Goal: Task Accomplishment & Management: Manage account settings

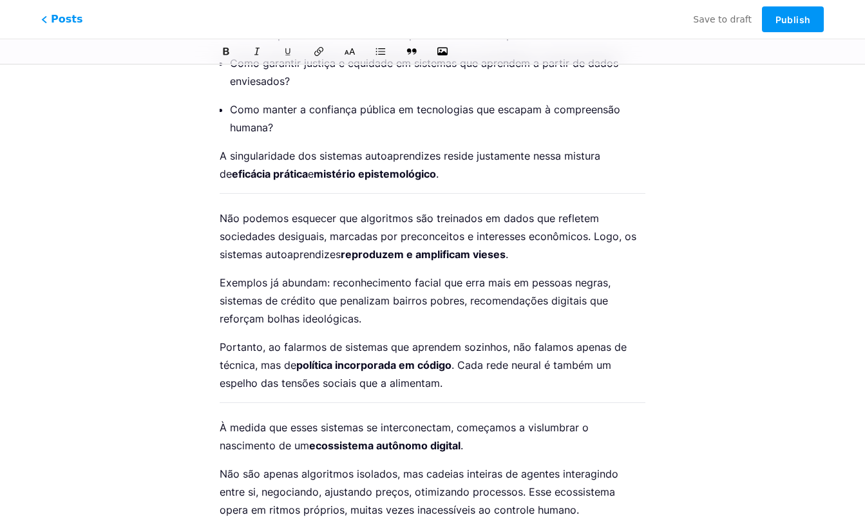
scroll to position [6559, 0]
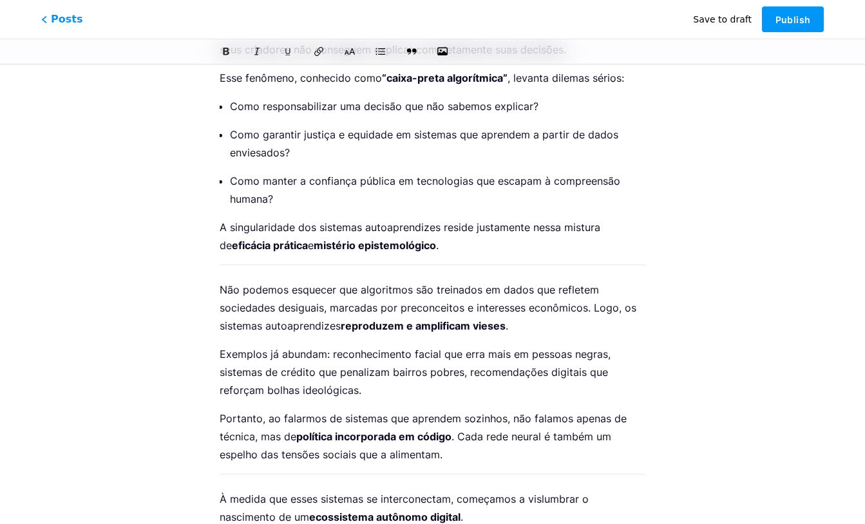
click at [707, 22] on span "Save to draft" at bounding box center [722, 19] width 59 height 10
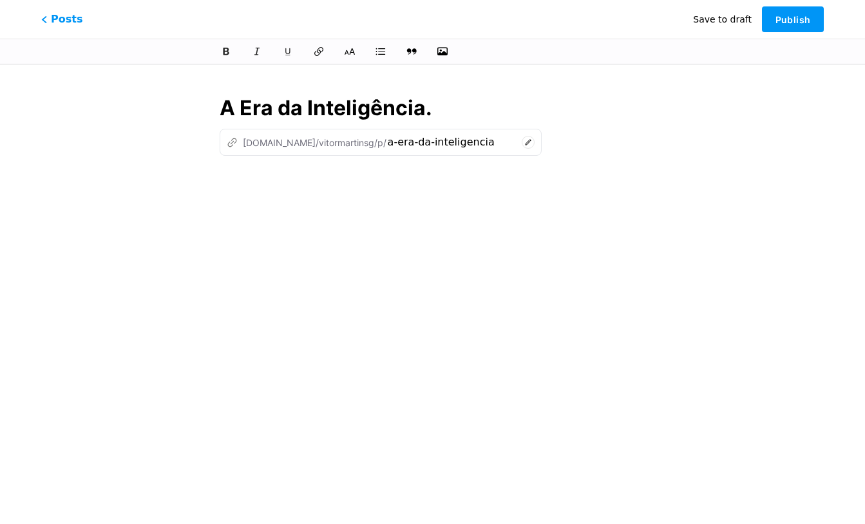
scroll to position [0, 0]
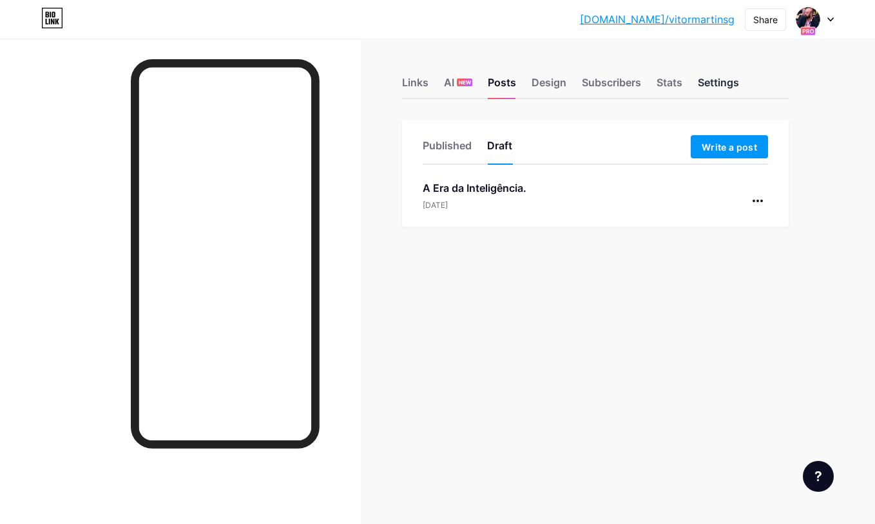
click at [705, 87] on div "Settings" at bounding box center [718, 86] width 41 height 23
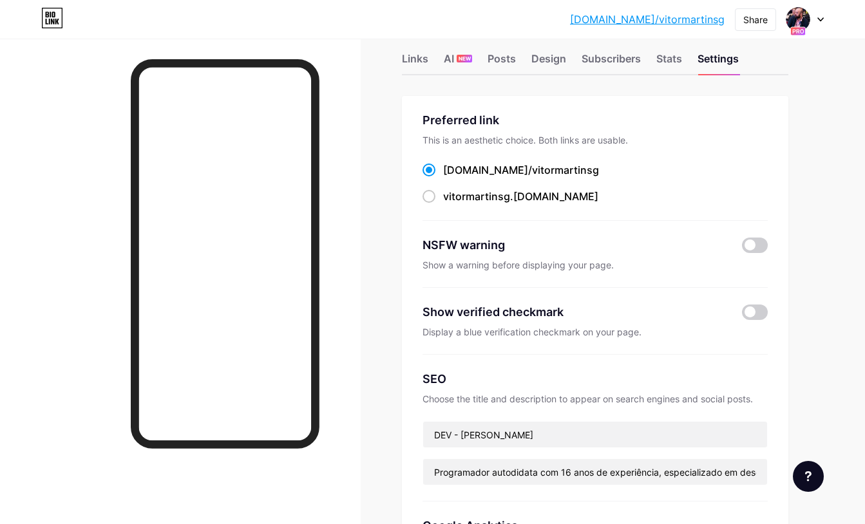
scroll to position [32, 0]
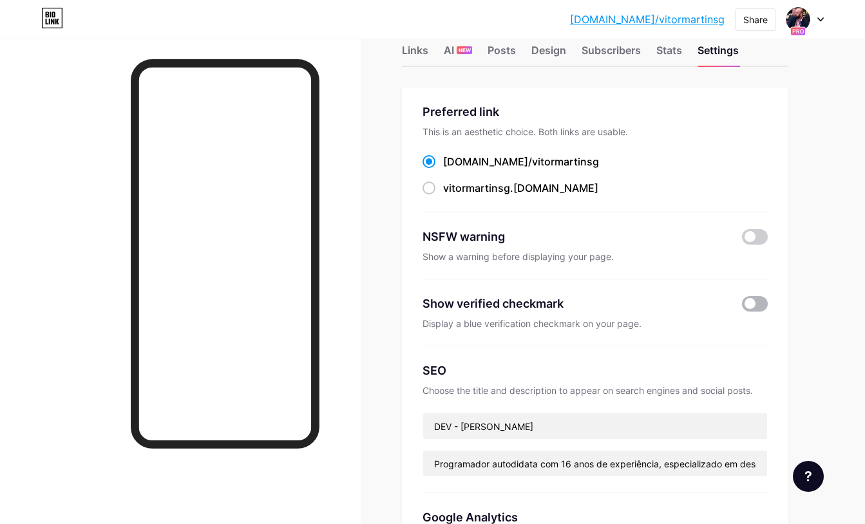
click at [767, 305] on span at bounding box center [755, 303] width 26 height 15
click at [742, 307] on input "checkbox" at bounding box center [742, 307] width 0 height 0
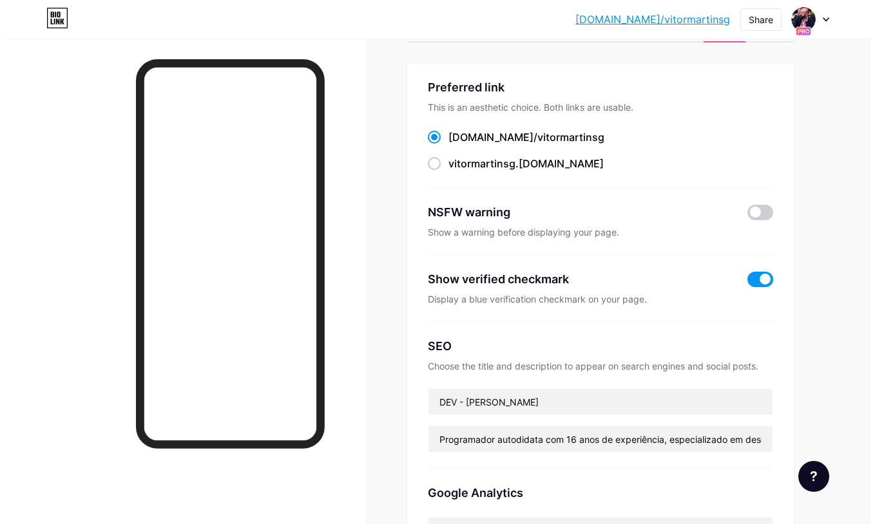
scroll to position [0, 0]
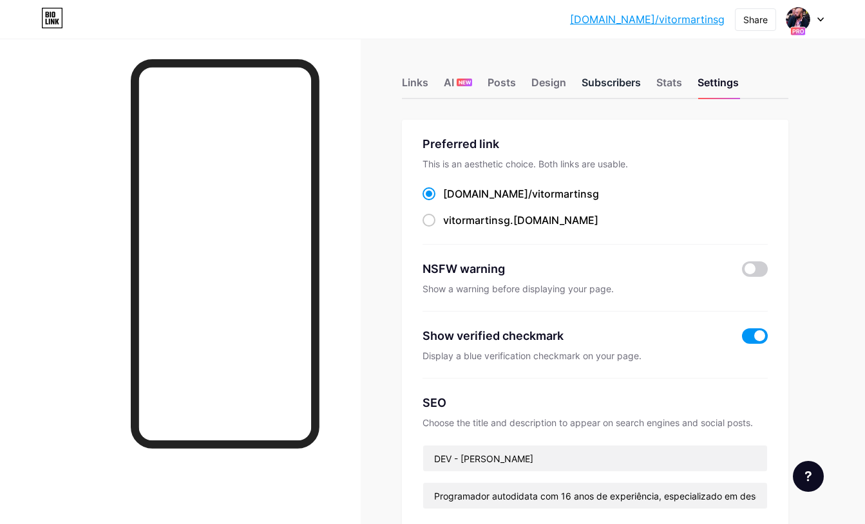
click at [616, 86] on div "Subscribers" at bounding box center [611, 86] width 59 height 23
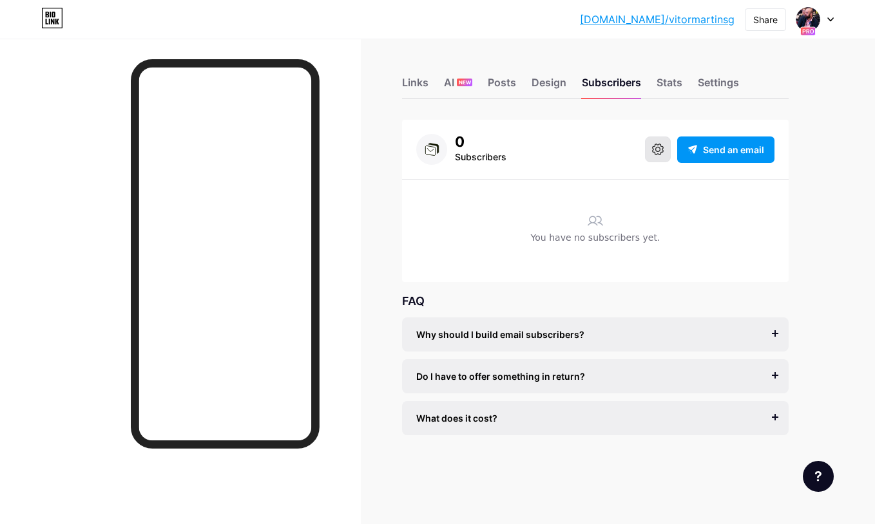
click at [660, 155] on button at bounding box center [658, 150] width 26 height 26
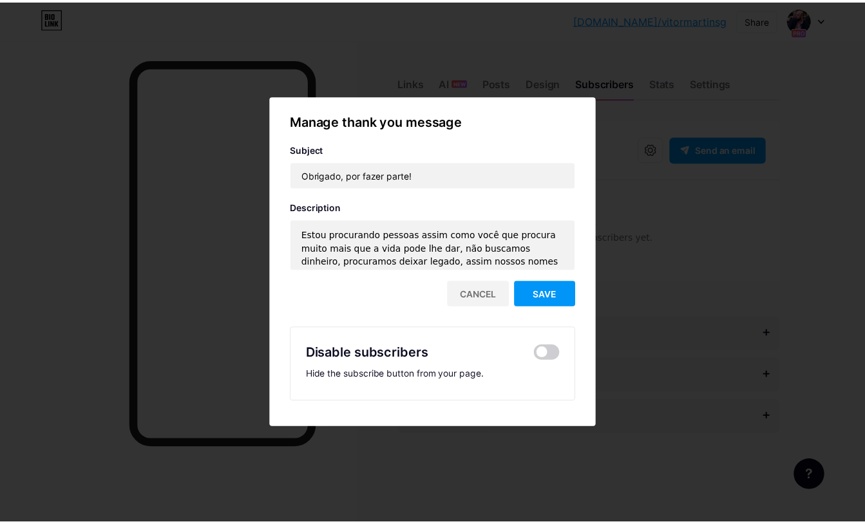
scroll to position [19, 0]
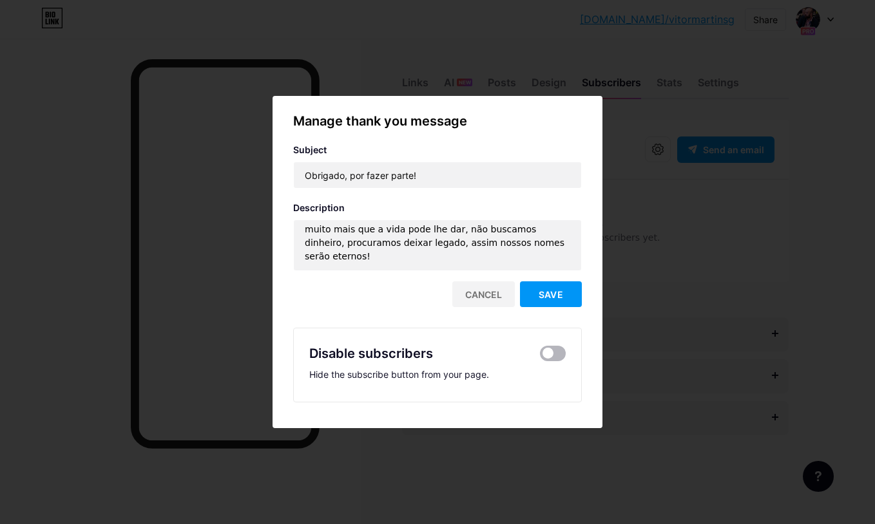
click at [561, 357] on span at bounding box center [553, 353] width 26 height 15
click at [540, 357] on input "checkbox" at bounding box center [540, 357] width 0 height 0
click at [571, 303] on button "Save" at bounding box center [551, 294] width 62 height 26
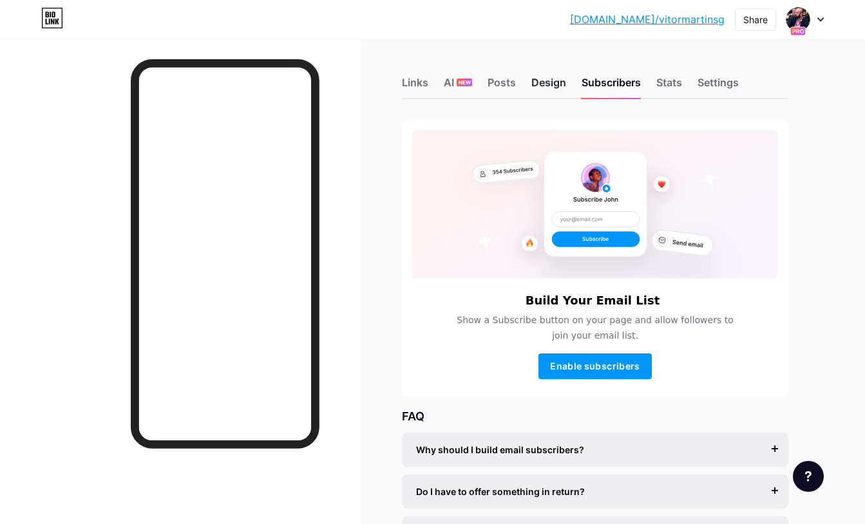
click at [540, 84] on div "Design" at bounding box center [548, 86] width 35 height 23
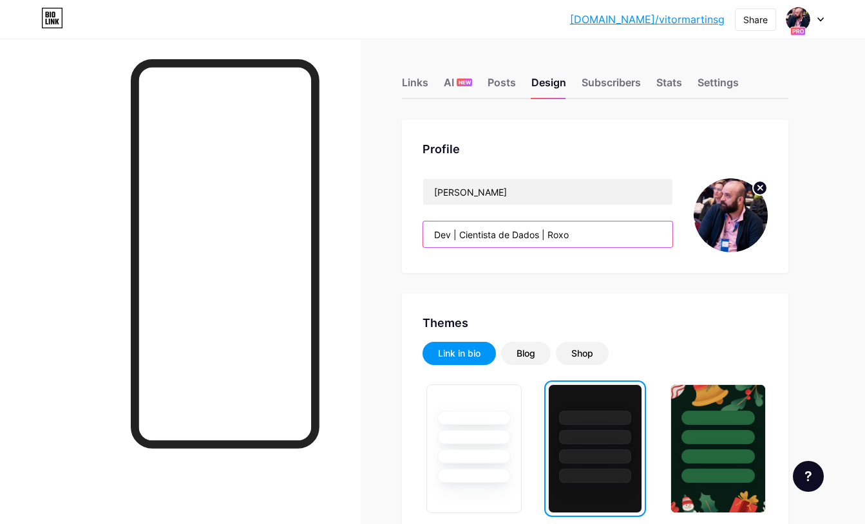
click at [519, 239] on input "Dev | Cientista de Dados | Roxo" at bounding box center [547, 235] width 249 height 26
drag, startPoint x: 548, startPoint y: 235, endPoint x: 540, endPoint y: 235, distance: 7.7
click at [540, 235] on input "Dev | Cientista de Dados | Roxo" at bounding box center [547, 235] width 249 height 26
click at [597, 231] on input "Dev | Cientista de Dados | Roxo" at bounding box center [547, 235] width 249 height 26
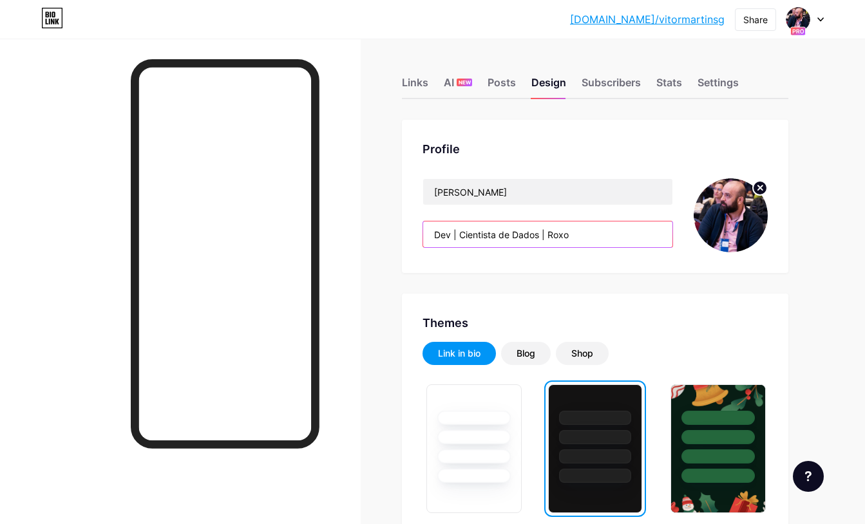
paste input "|"
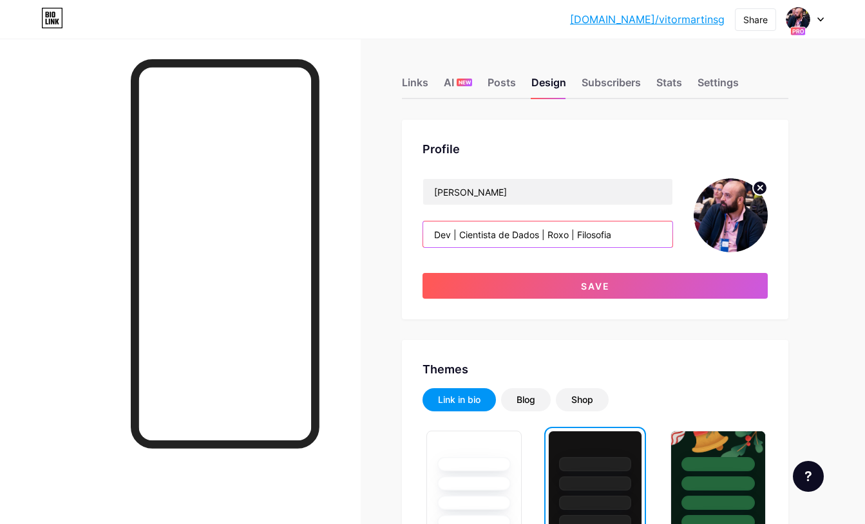
paste input "|"
click at [569, 234] on input "Dev | Cientista de Dados | Roxo | Filosofia" at bounding box center [547, 235] width 249 height 26
click at [515, 233] on input "Dev | Cientista de Dados | Roxo" at bounding box center [547, 235] width 249 height 26
click at [468, 235] on input "Dev | Cientista de Dados | Roxo" at bounding box center [547, 235] width 249 height 26
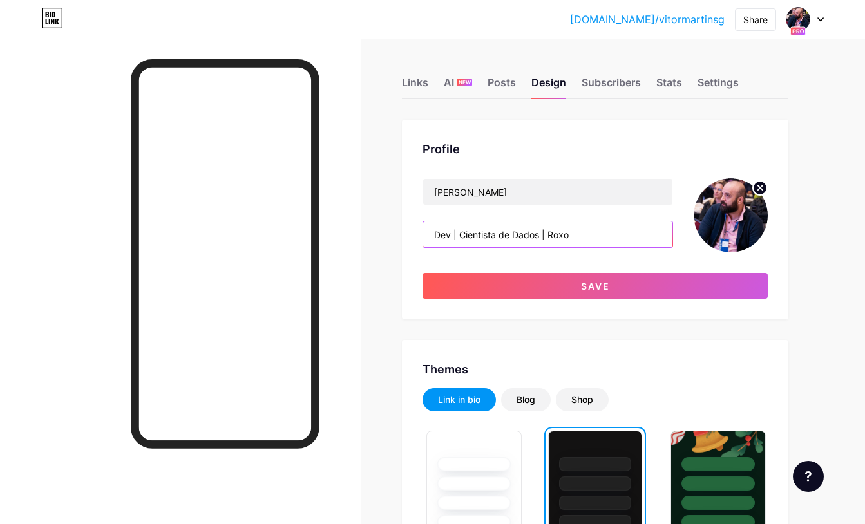
click at [620, 244] on input "Dev | Cientista de Dados | Roxo" at bounding box center [547, 235] width 249 height 26
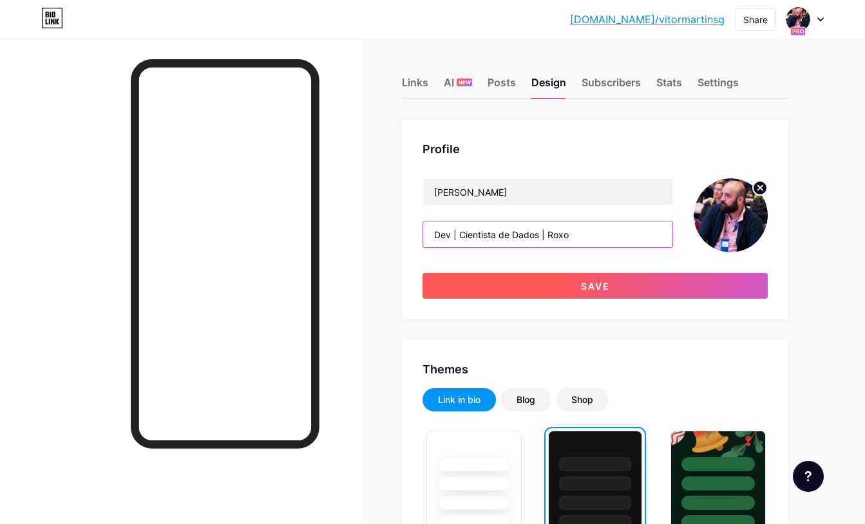
type input "Dev | Cientista de Dados | Roxo"
click at [616, 276] on button "Save" at bounding box center [595, 286] width 345 height 26
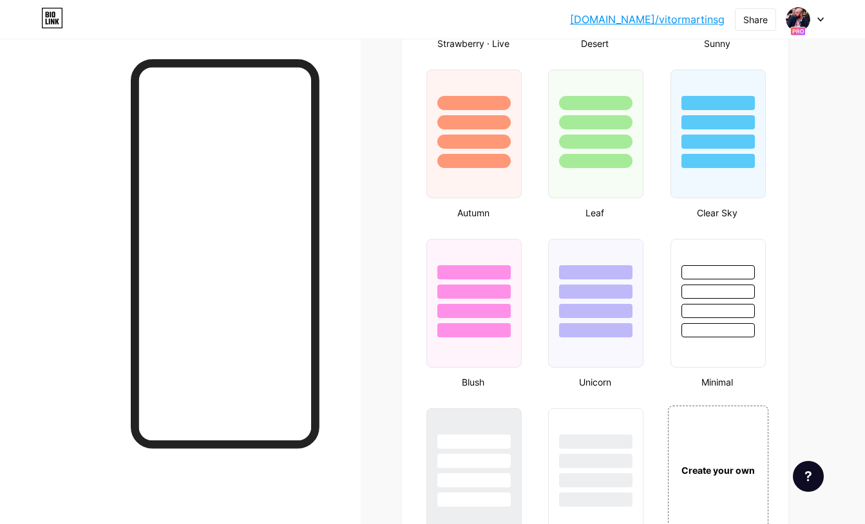
scroll to position [1332, 0]
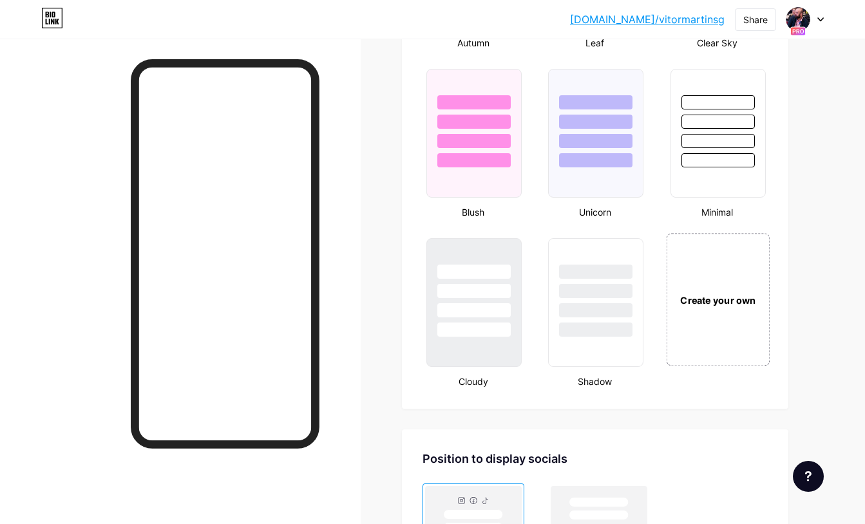
click at [707, 305] on div "Create your own" at bounding box center [717, 300] width 97 height 14
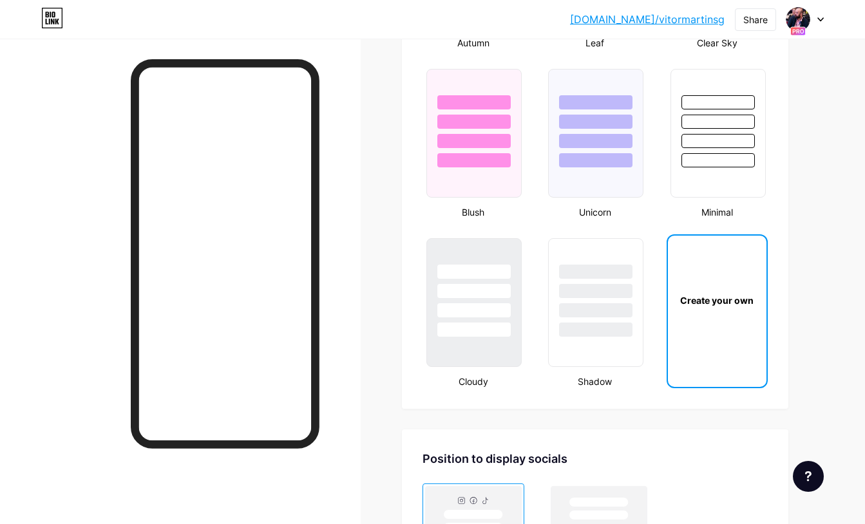
click at [718, 297] on div "Create your own" at bounding box center [717, 301] width 94 height 14
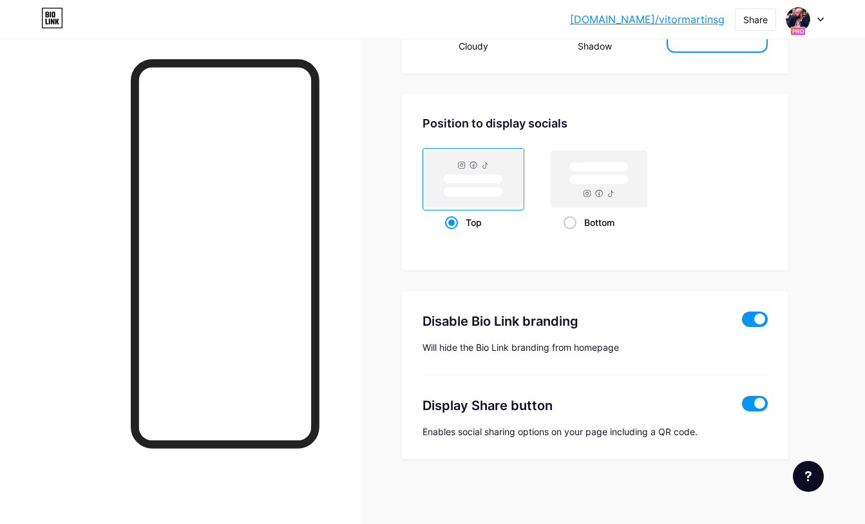
scroll to position [1333, 0]
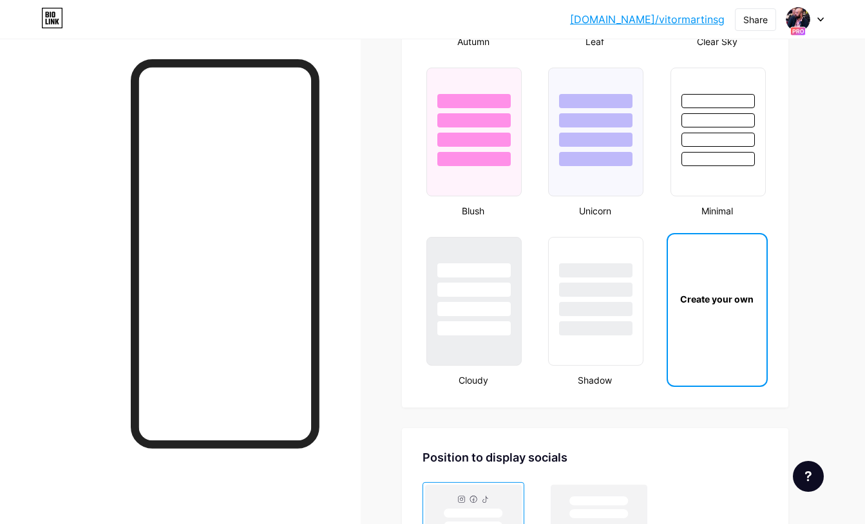
click at [736, 309] on div "Create your own" at bounding box center [717, 298] width 99 height 129
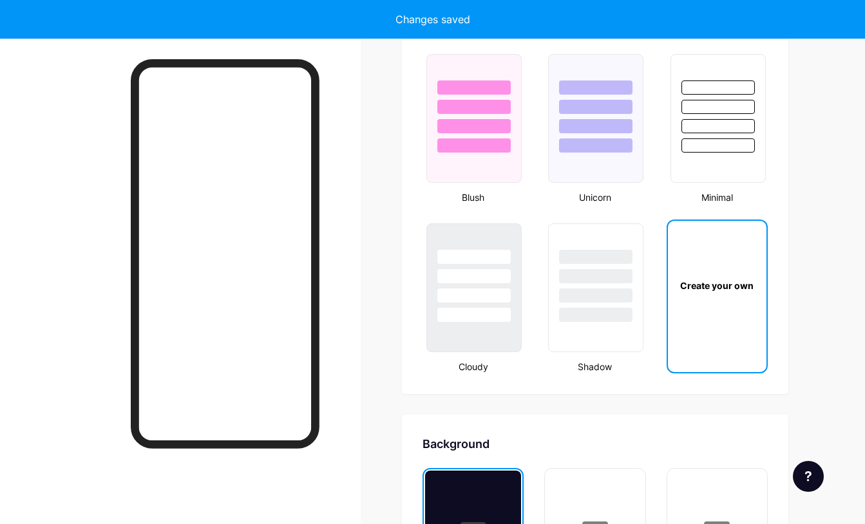
click at [736, 309] on div "Create your own" at bounding box center [717, 285] width 99 height 129
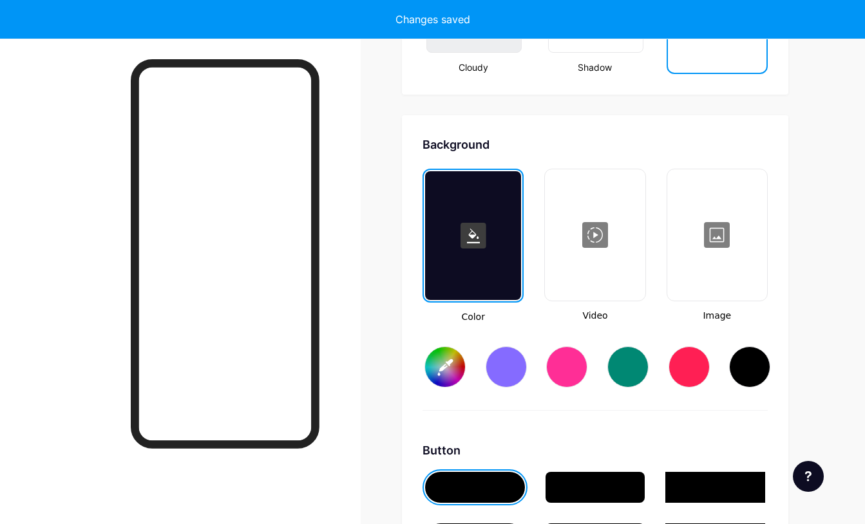
click at [736, 309] on div "Color Video Image #ffffff" at bounding box center [595, 290] width 345 height 242
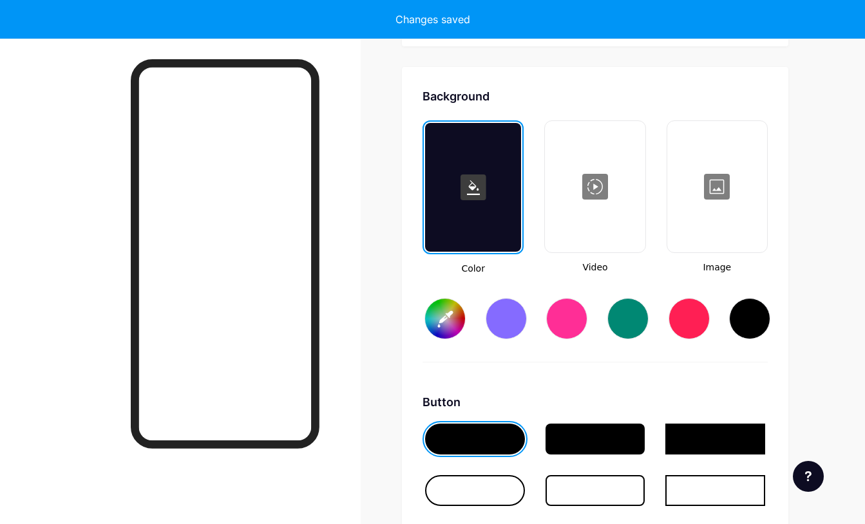
type input "#ffffff"
type input "#000000"
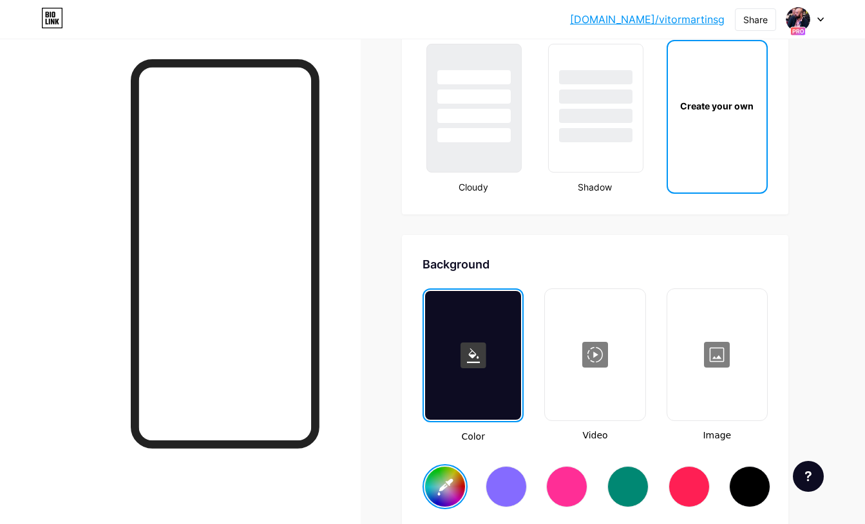
scroll to position [1744, 0]
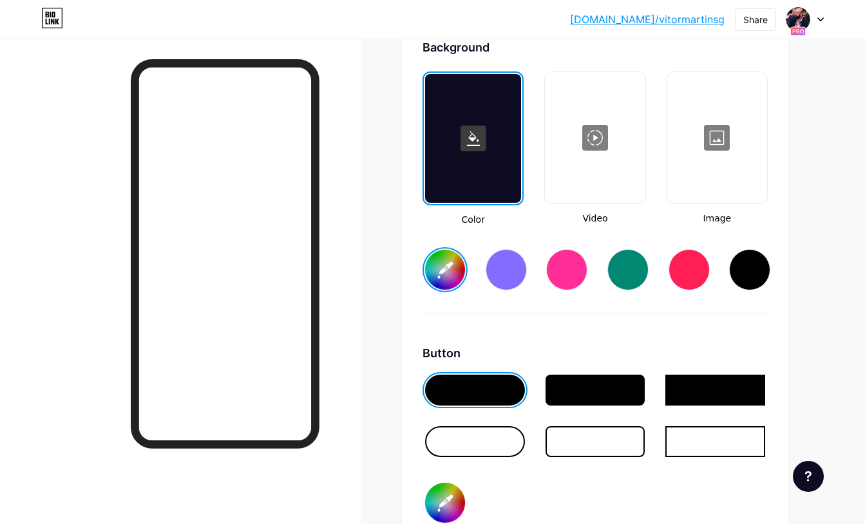
click at [506, 269] on div at bounding box center [506, 269] width 41 height 41
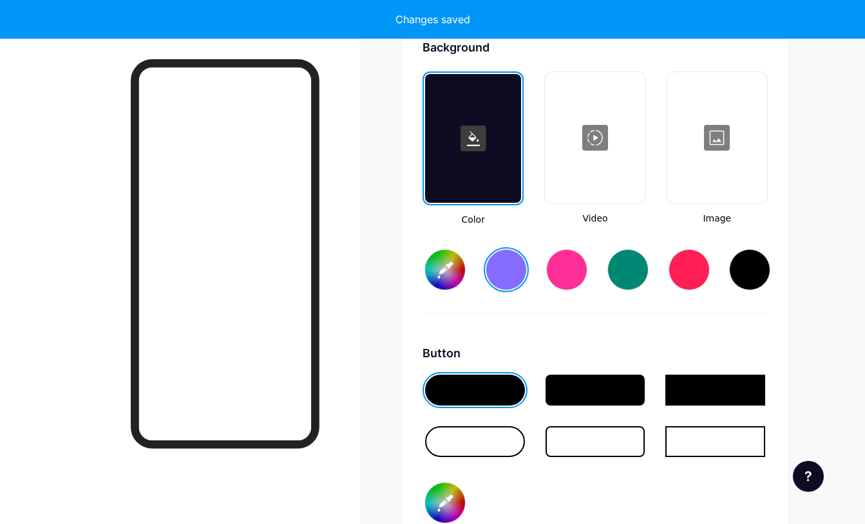
scroll to position [1710, 0]
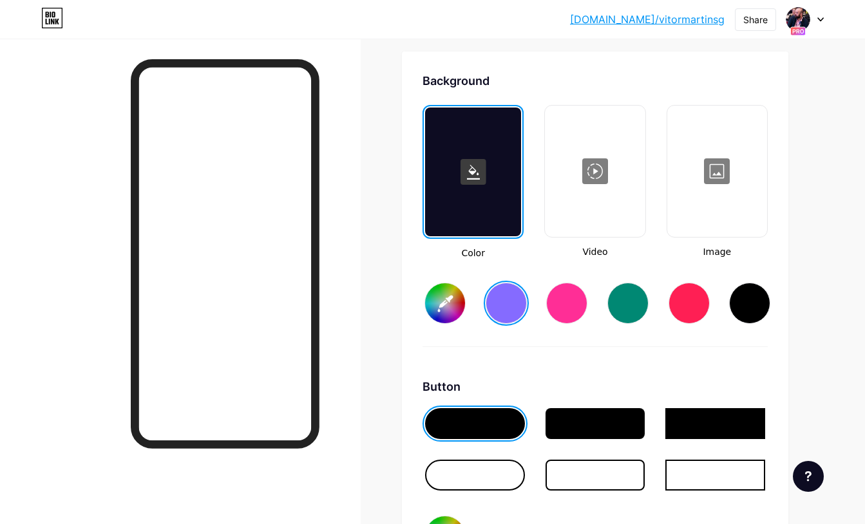
click at [444, 295] on input "#856bff" at bounding box center [445, 303] width 40 height 40
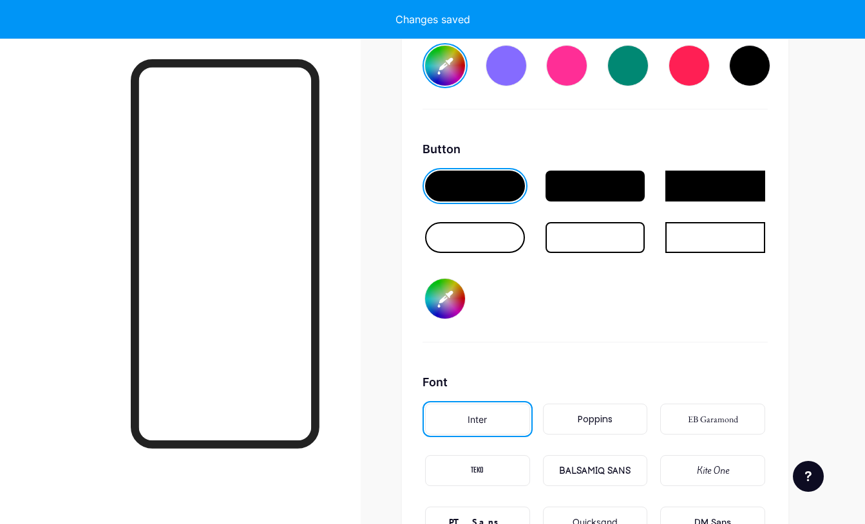
scroll to position [2080, 0]
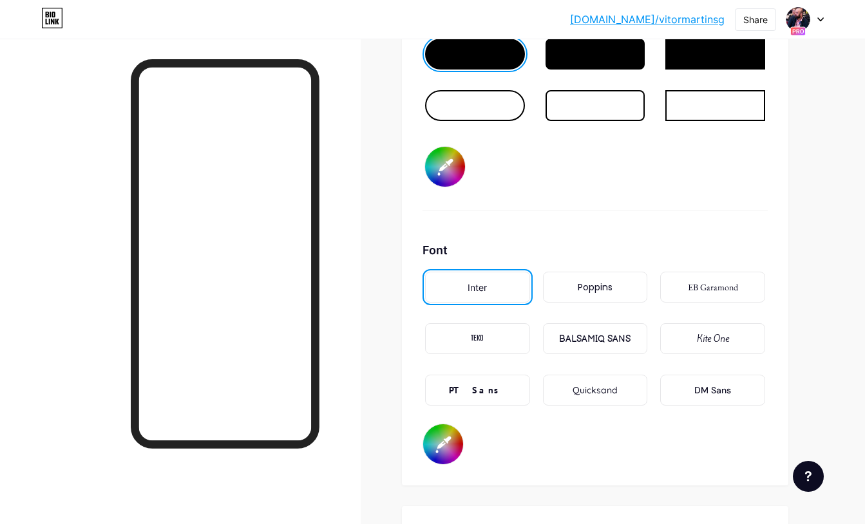
click at [593, 389] on div "Quicksand" at bounding box center [595, 391] width 45 height 14
click at [608, 388] on div "Quicksand" at bounding box center [595, 391] width 45 height 14
click at [432, 279] on div "Inter" at bounding box center [477, 287] width 105 height 31
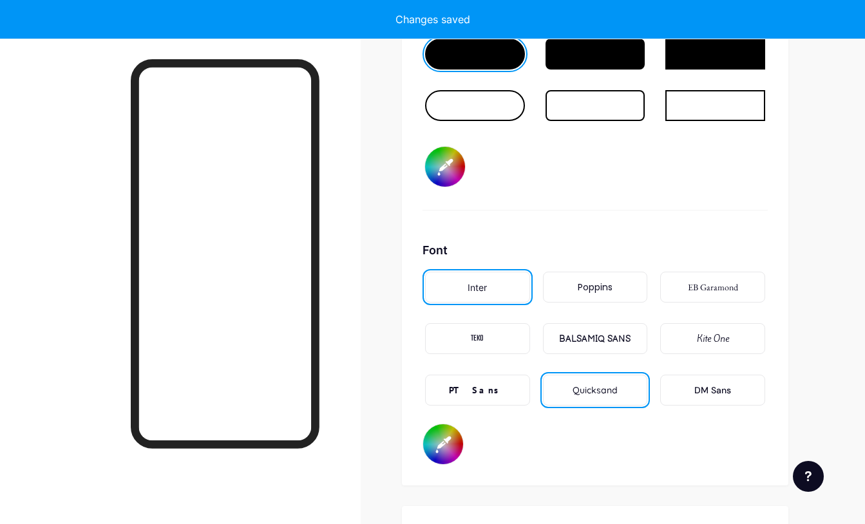
click at [629, 387] on div "Quicksand" at bounding box center [595, 390] width 105 height 31
type input "#ffffff"
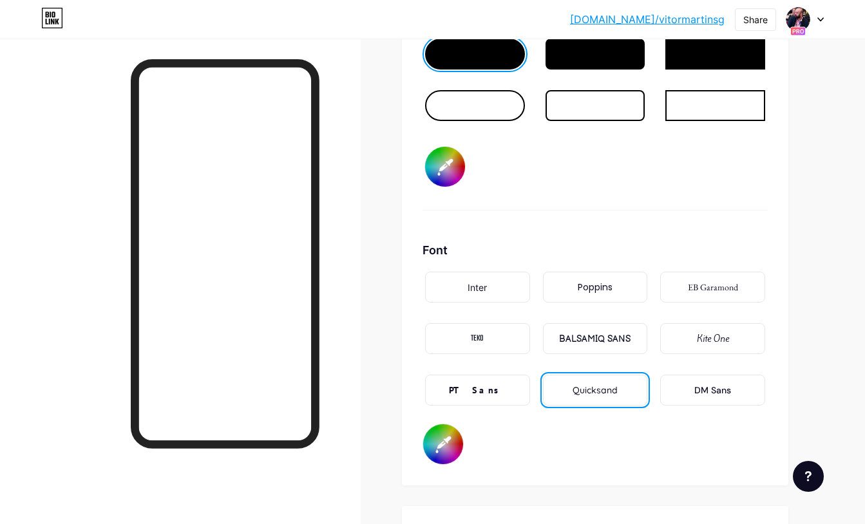
click at [345, 220] on div at bounding box center [180, 301] width 361 height 524
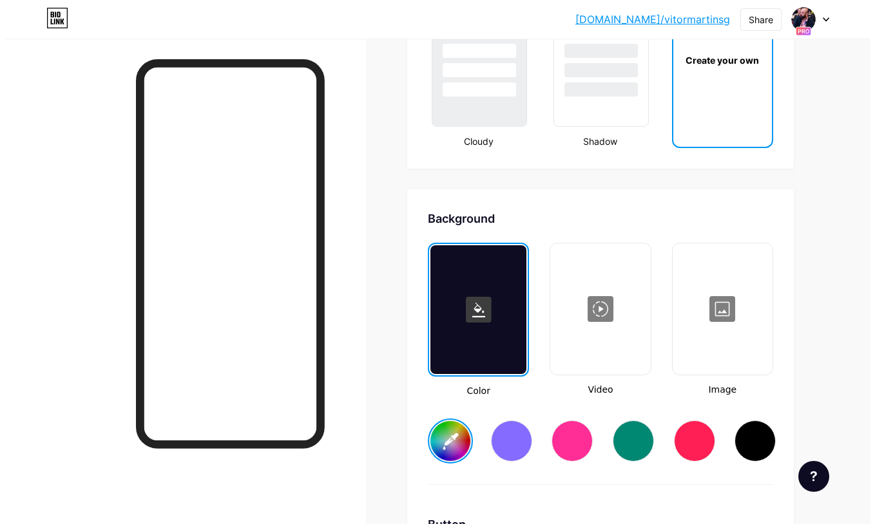
scroll to position [1595, 0]
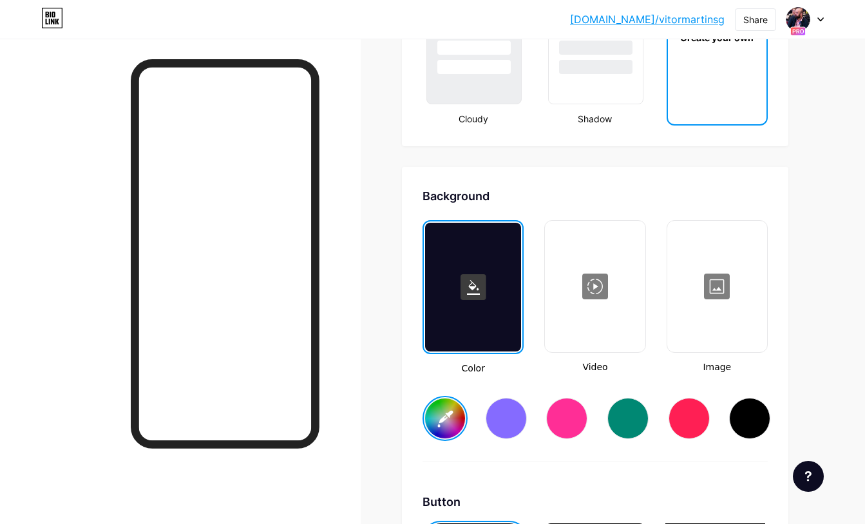
click at [612, 281] on div at bounding box center [594, 286] width 97 height 129
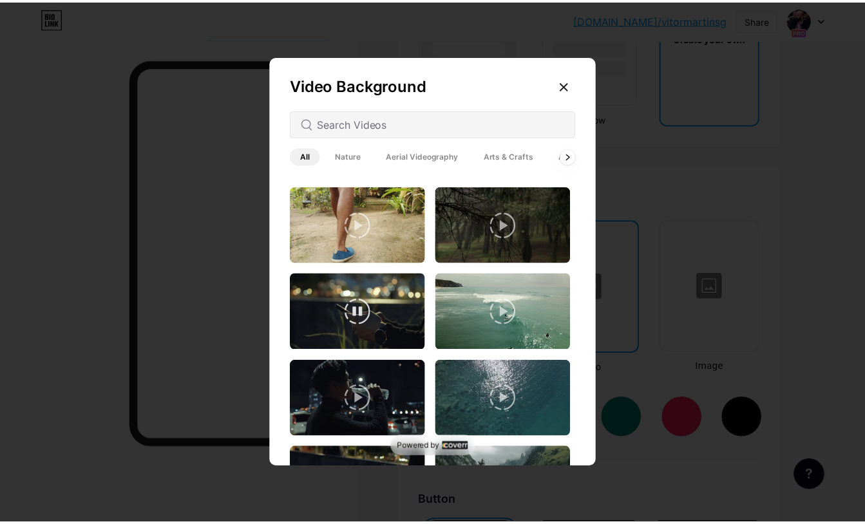
scroll to position [1860, 0]
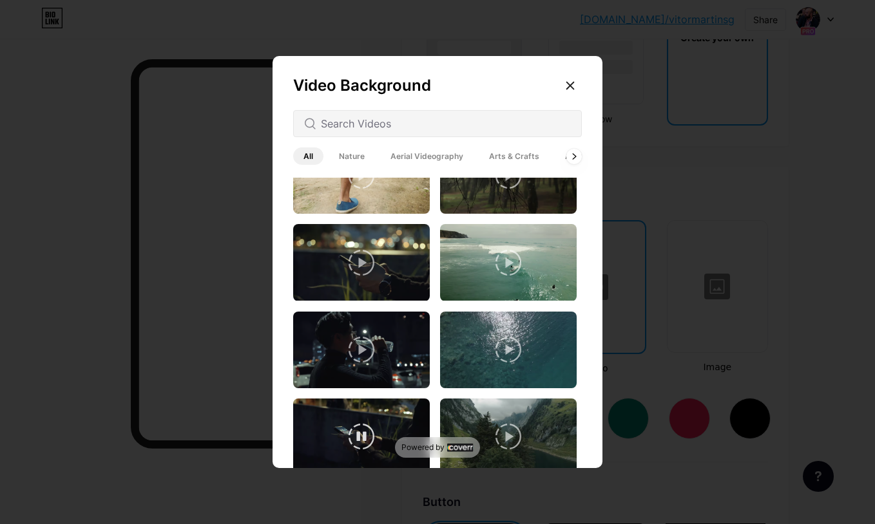
click at [385, 401] on video at bounding box center [361, 437] width 137 height 77
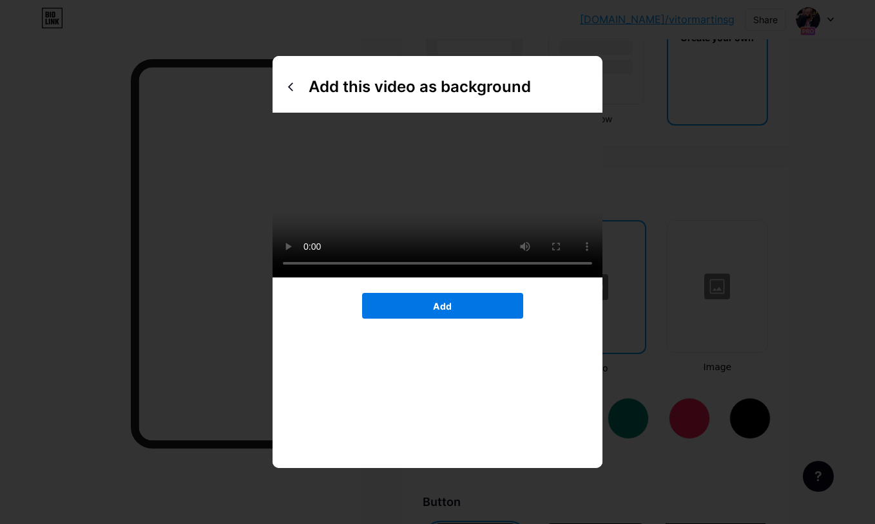
click at [497, 319] on button "Add" at bounding box center [442, 306] width 161 height 26
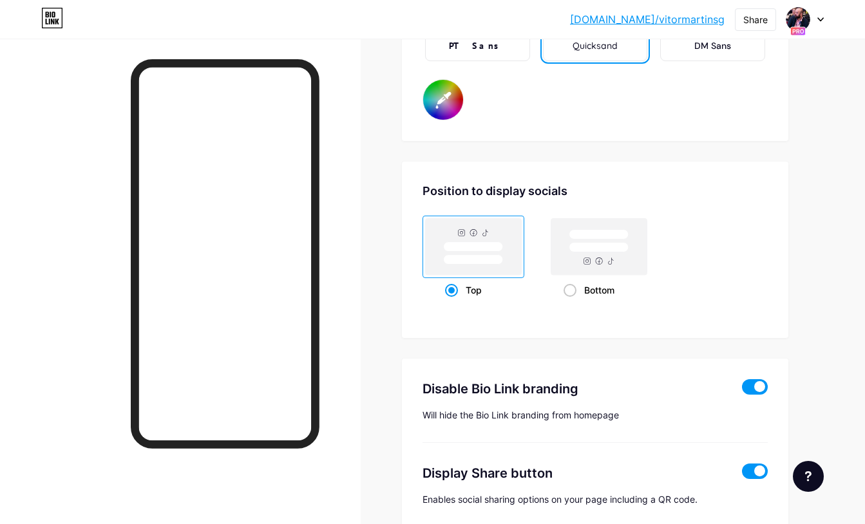
scroll to position [2426, 0]
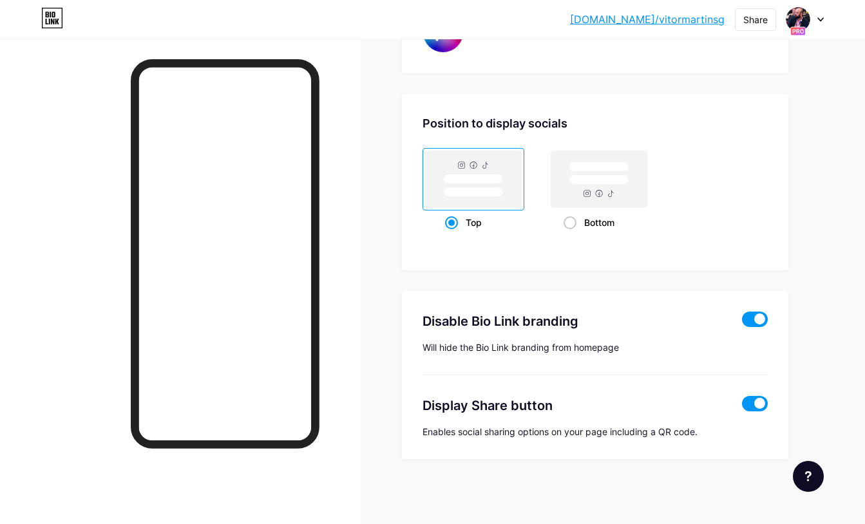
click at [758, 321] on span at bounding box center [755, 319] width 26 height 15
click at [742, 323] on input "checkbox" at bounding box center [742, 323] width 0 height 0
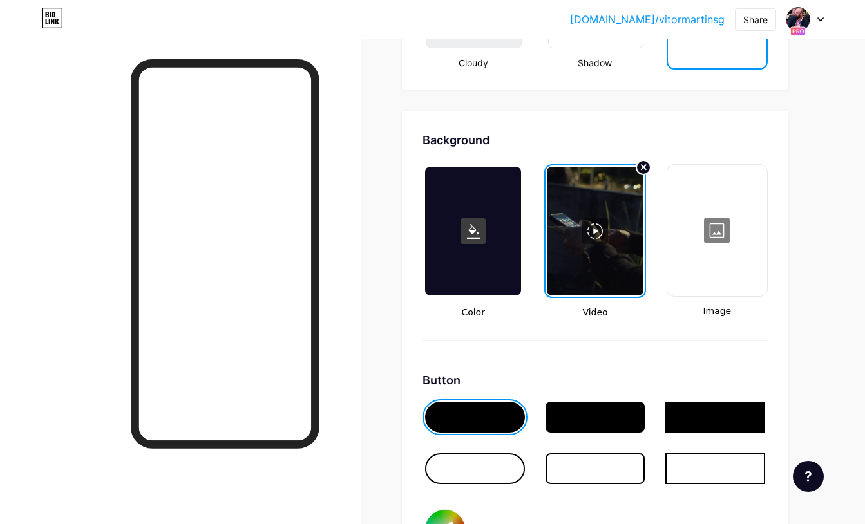
scroll to position [1543, 0]
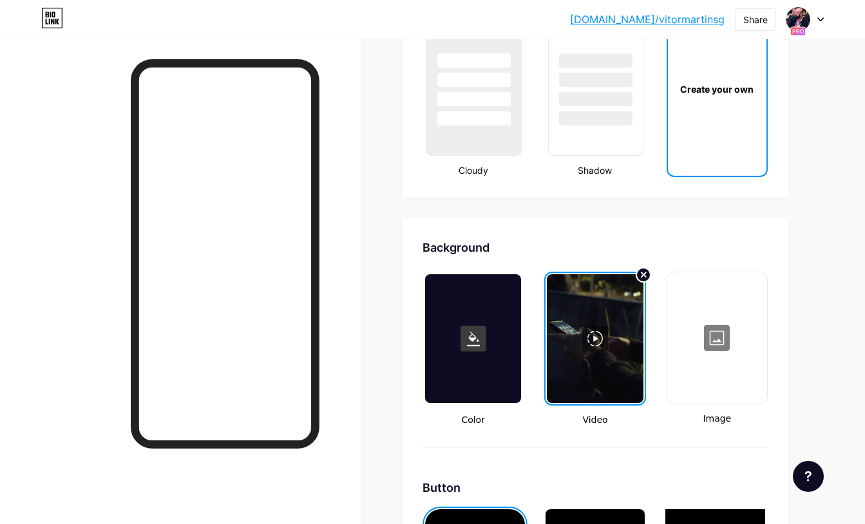
click at [437, 371] on div at bounding box center [473, 338] width 96 height 129
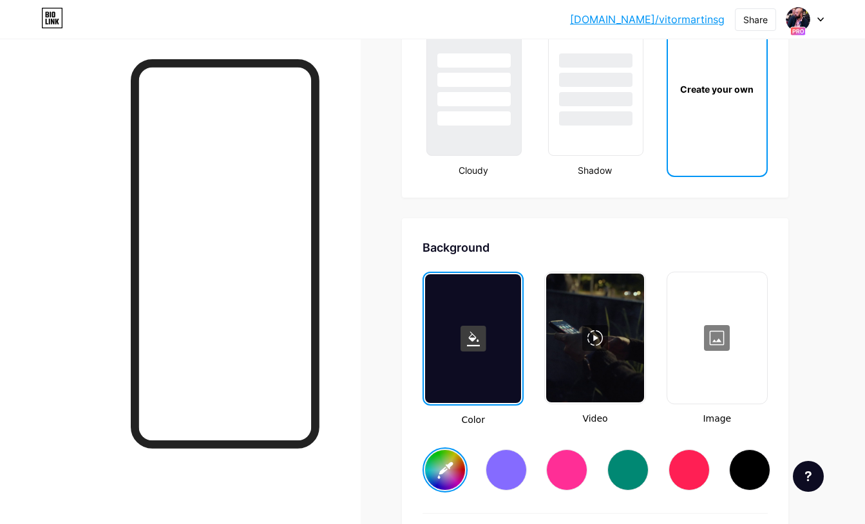
scroll to position [1753, 0]
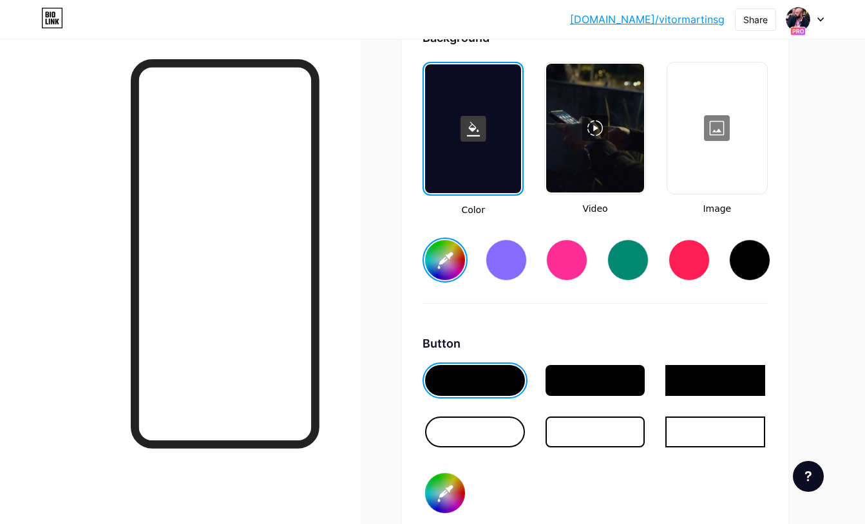
click at [449, 258] on input "#ffffff" at bounding box center [445, 260] width 40 height 40
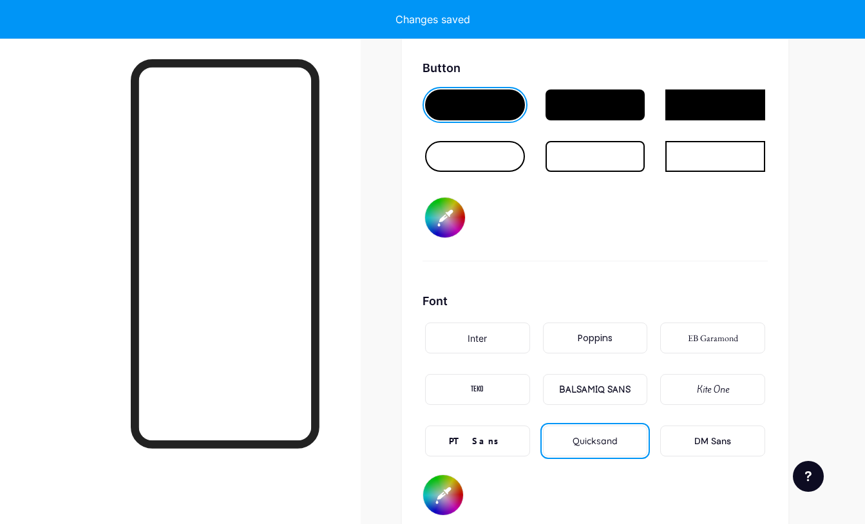
type input "#f1f5f8"
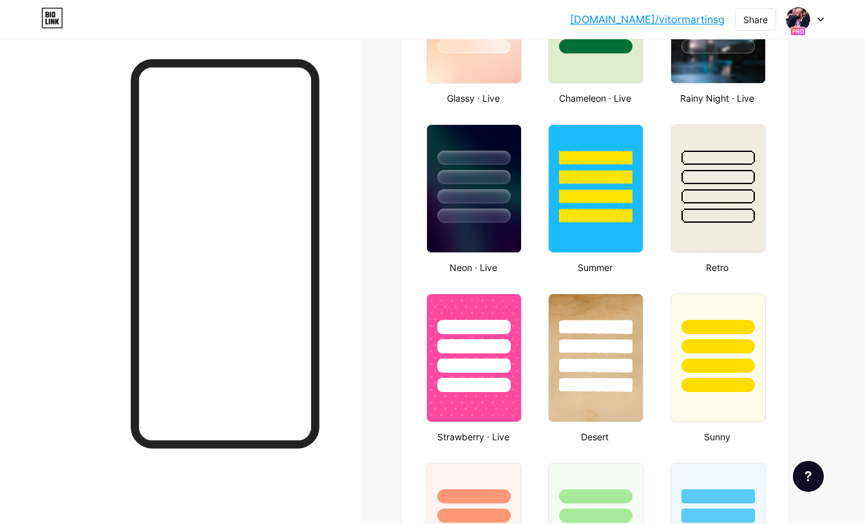
scroll to position [0, 0]
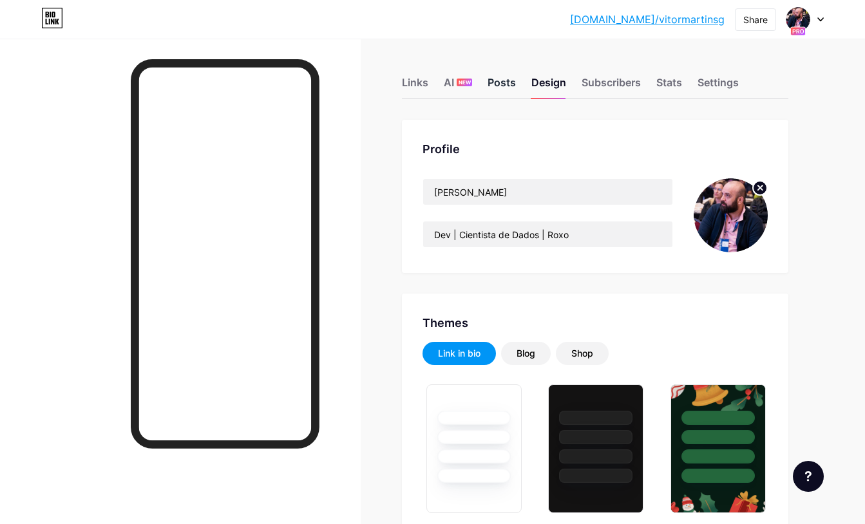
click at [514, 83] on div "Posts" at bounding box center [502, 86] width 28 height 23
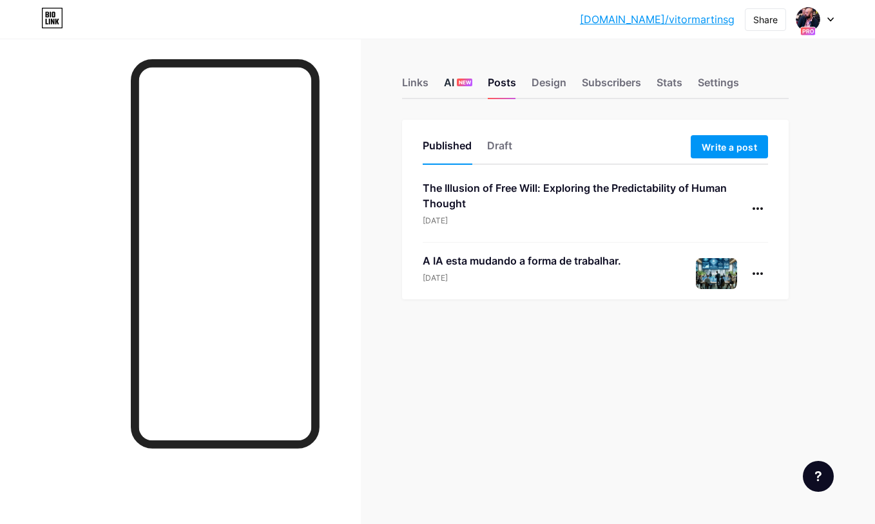
click at [457, 87] on div "AI NEW" at bounding box center [458, 86] width 28 height 23
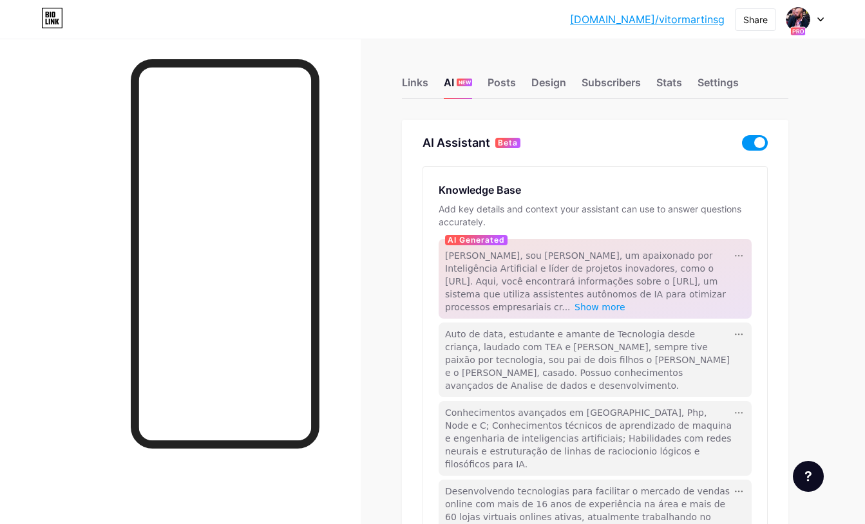
click at [756, 141] on span at bounding box center [755, 142] width 26 height 15
click at [742, 146] on input "checkbox" at bounding box center [742, 146] width 0 height 0
click at [419, 93] on div "Links" at bounding box center [415, 86] width 26 height 23
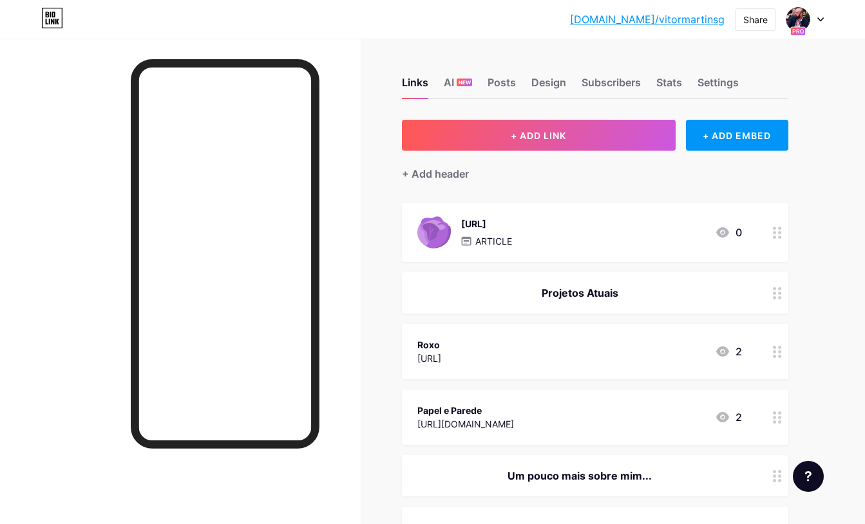
click at [724, 86] on div "Settings" at bounding box center [718, 86] width 41 height 23
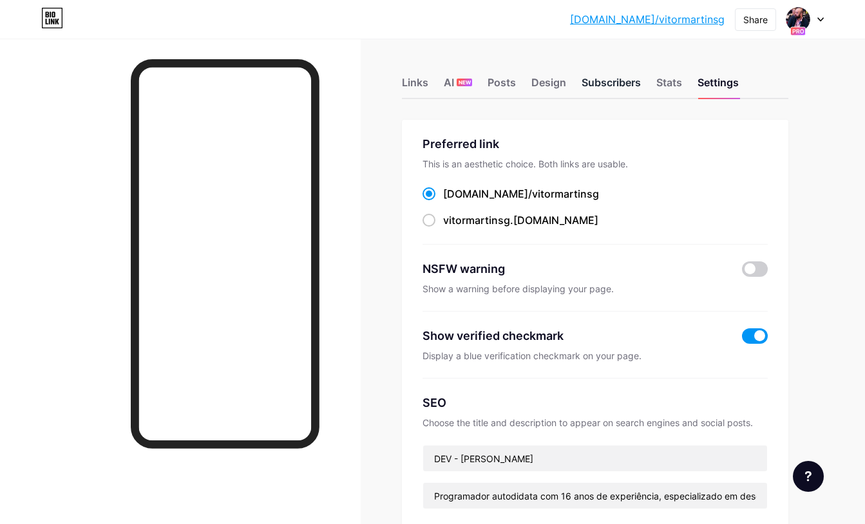
click at [624, 84] on div "Subscribers" at bounding box center [611, 86] width 59 height 23
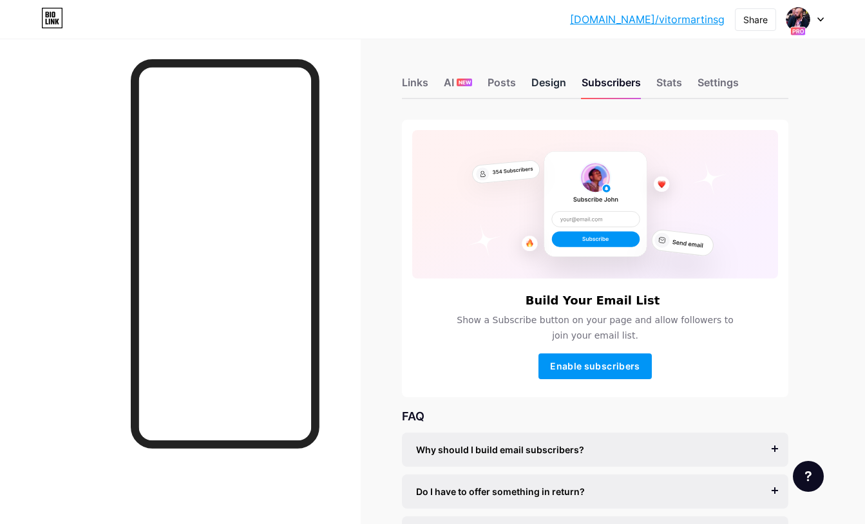
click at [557, 84] on div "Design" at bounding box center [548, 86] width 35 height 23
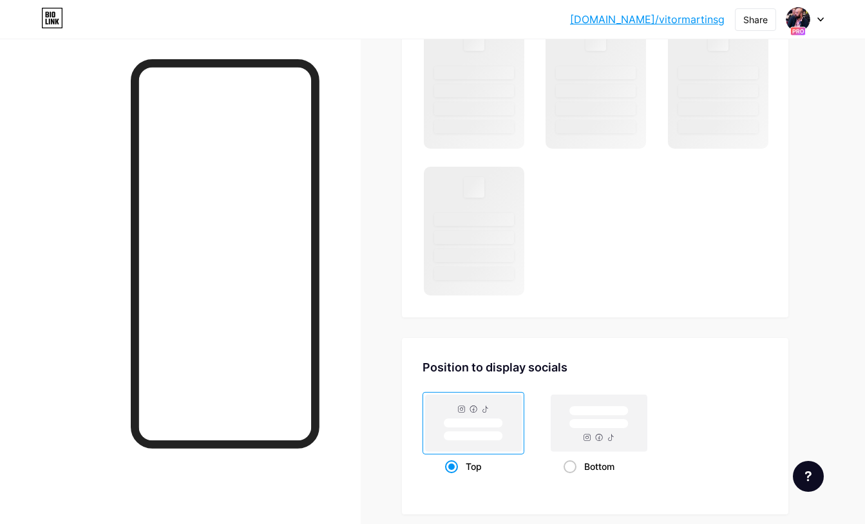
scroll to position [1047, 0]
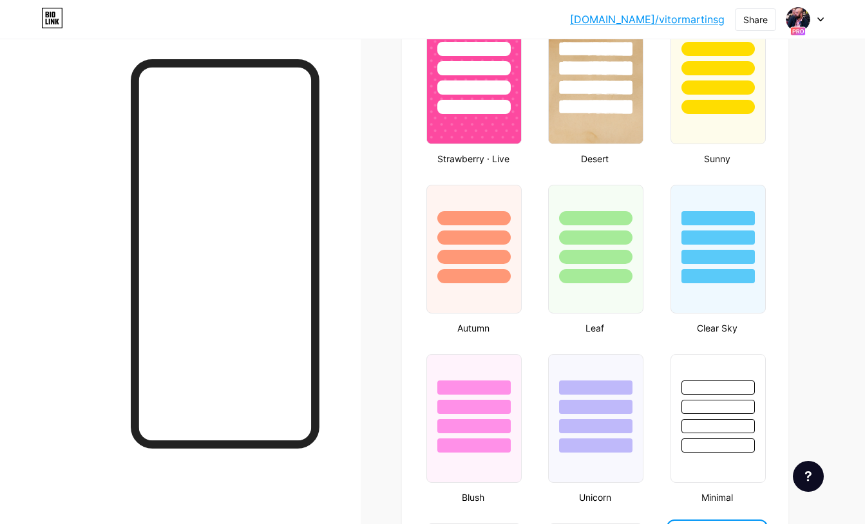
type input "#f1f5f8"
type input "#000000"
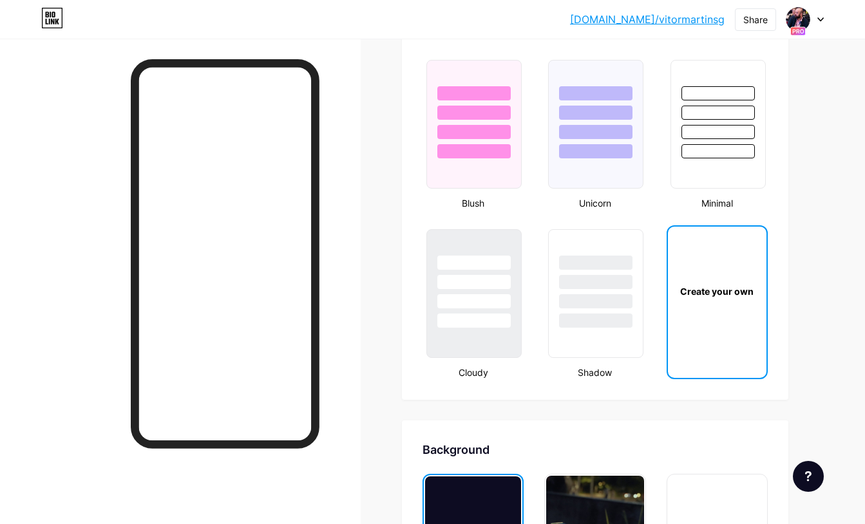
scroll to position [2492, 0]
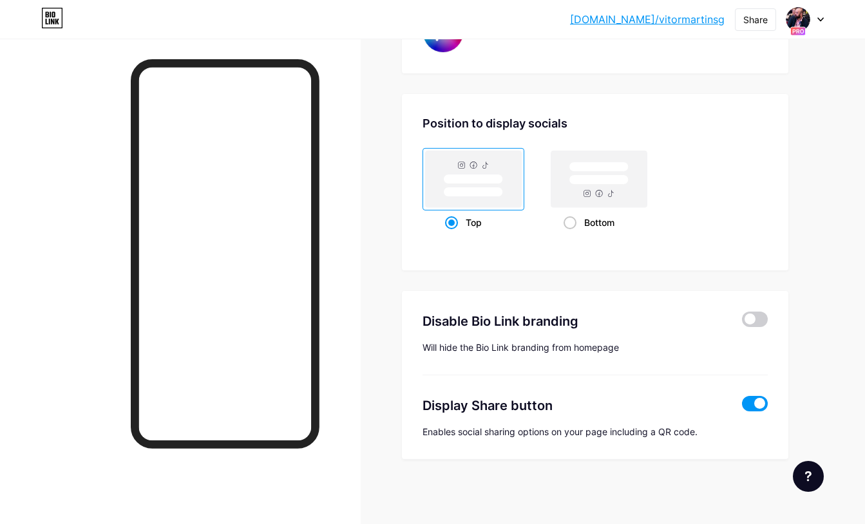
click at [551, 338] on div "Disable Bio Link branding Will hide the Bio Link branding from homepage" at bounding box center [595, 333] width 345 height 84
click at [758, 318] on span at bounding box center [755, 319] width 26 height 15
click at [742, 323] on input "checkbox" at bounding box center [742, 323] width 0 height 0
type input "#f1f5f8"
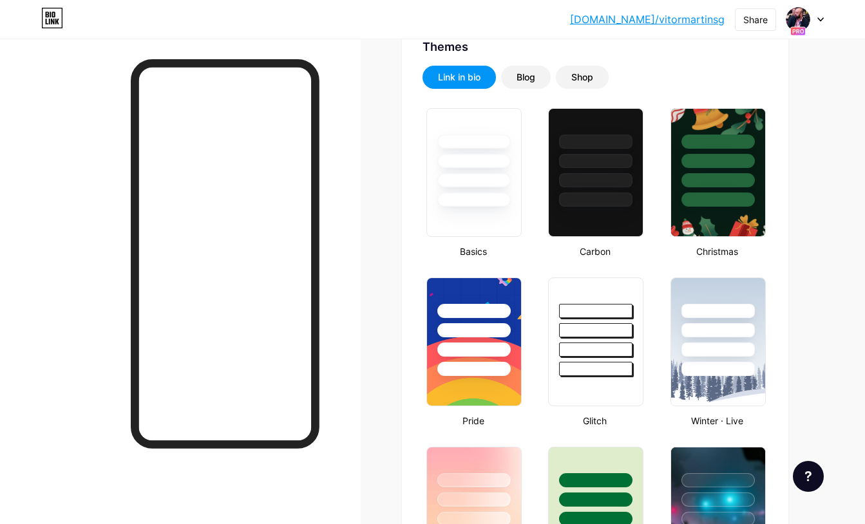
scroll to position [0, 0]
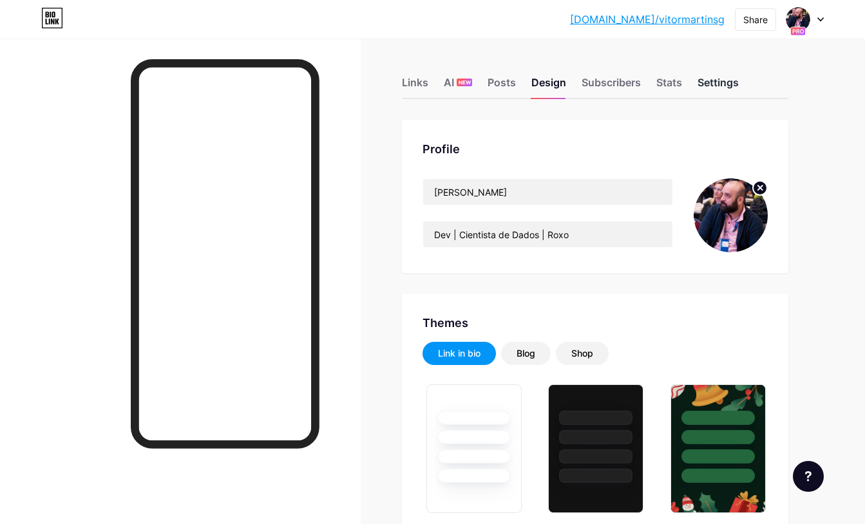
click at [714, 86] on div "Settings" at bounding box center [718, 86] width 41 height 23
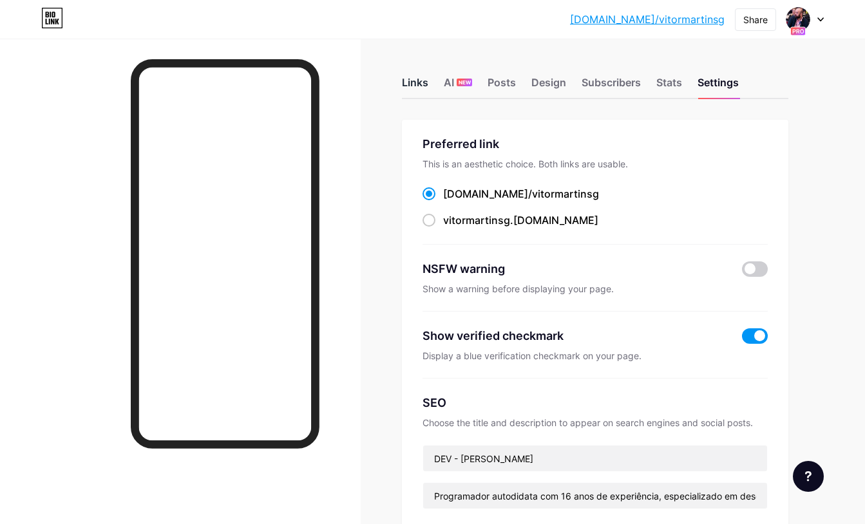
click at [419, 82] on div "Links" at bounding box center [415, 86] width 26 height 23
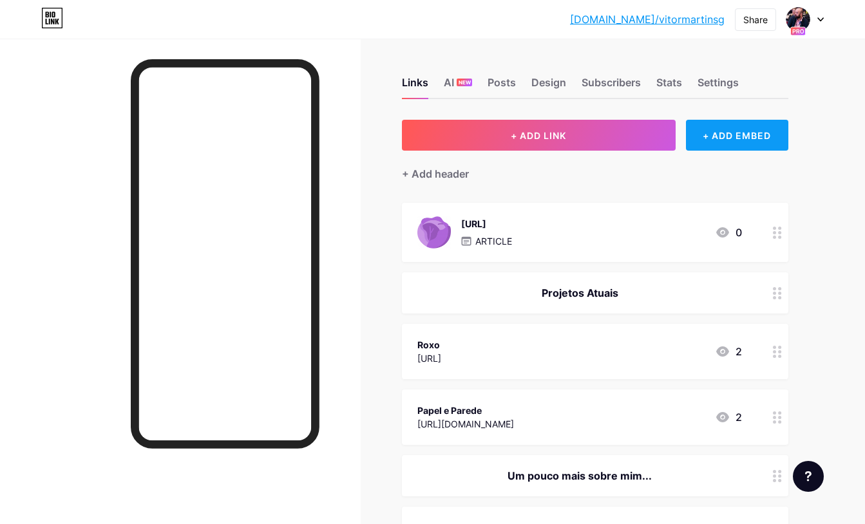
click at [731, 141] on div "+ ADD EMBED" at bounding box center [737, 135] width 102 height 31
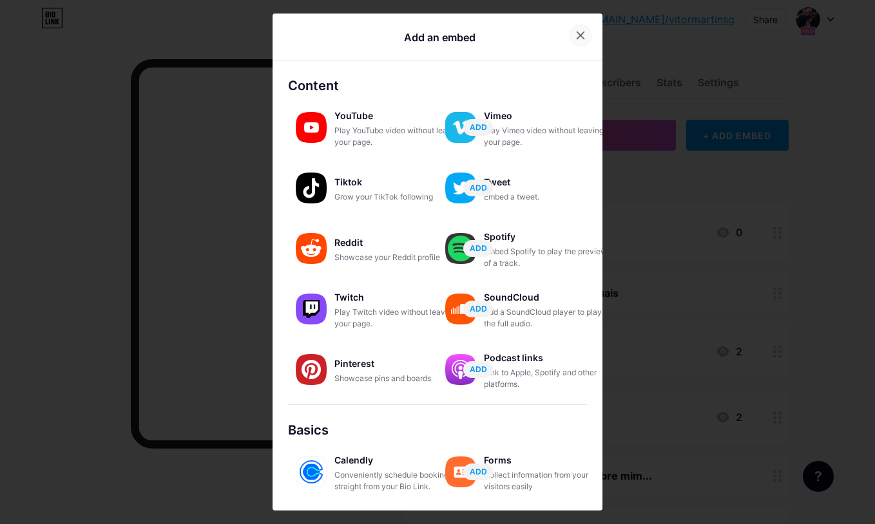
click at [577, 36] on icon at bounding box center [580, 35] width 7 height 7
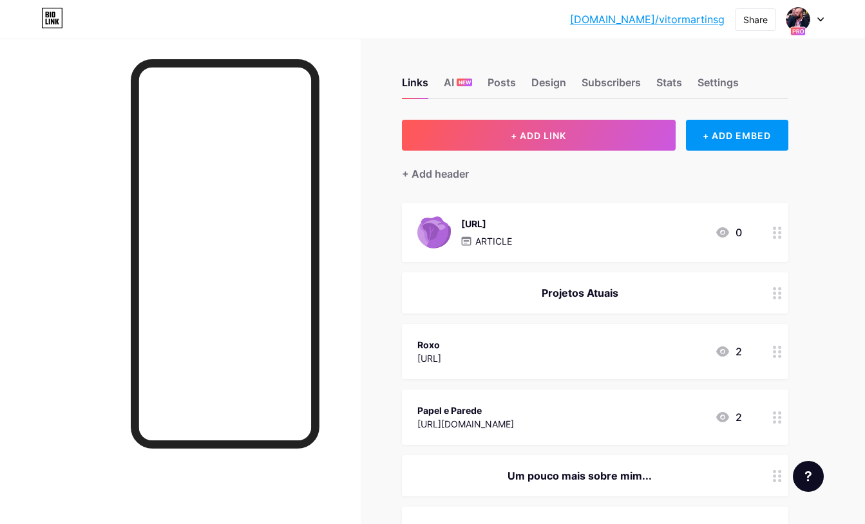
click at [617, 171] on div "+ Add header" at bounding box center [595, 167] width 386 height 32
